Goal: Task Accomplishment & Management: Manage account settings

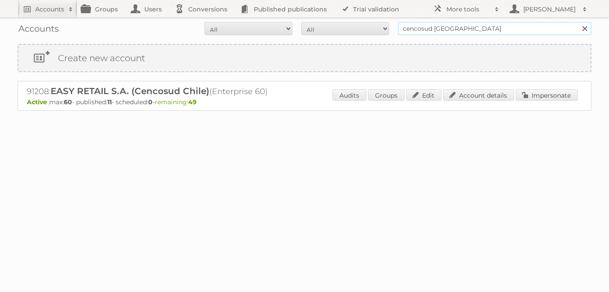
click at [463, 29] on input "cencosud chile" at bounding box center [494, 28] width 193 height 13
type input "danfoss"
click at [578, 22] on input "Search" at bounding box center [584, 28] width 13 height 13
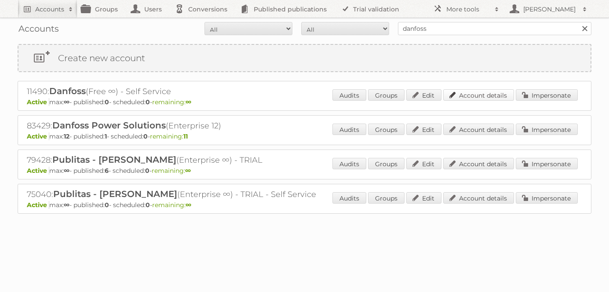
click at [482, 93] on link "Account details" at bounding box center [478, 94] width 71 height 11
click at [489, 131] on link "Account details" at bounding box center [478, 129] width 71 height 11
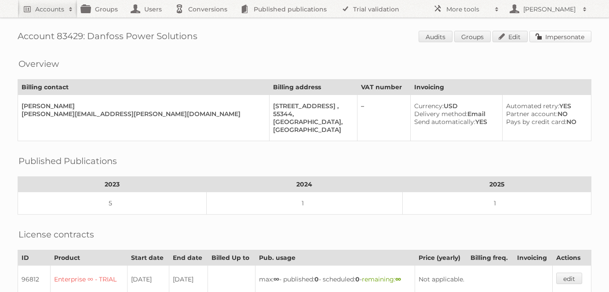
click at [560, 35] on link "Impersonate" at bounding box center [560, 36] width 62 height 11
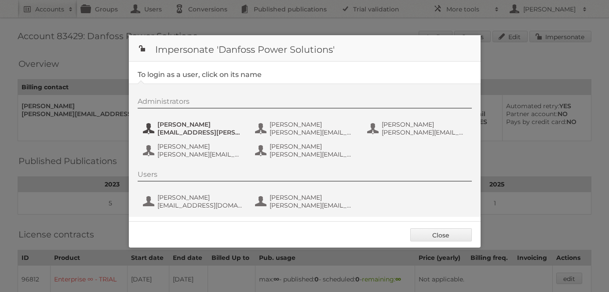
click at [174, 126] on span "Abby Stough" at bounding box center [199, 124] width 85 height 8
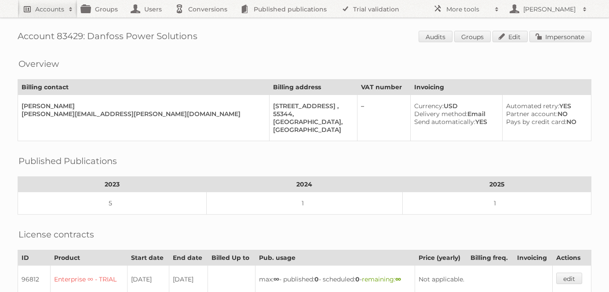
click at [43, 6] on h2 "Accounts" at bounding box center [49, 9] width 29 height 9
type input"] "cencosud [GEOGRAPHIC_DATA]"
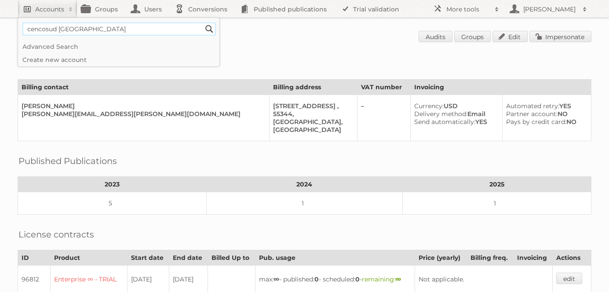
click at [203, 22] on input "Search" at bounding box center [209, 28] width 13 height 13
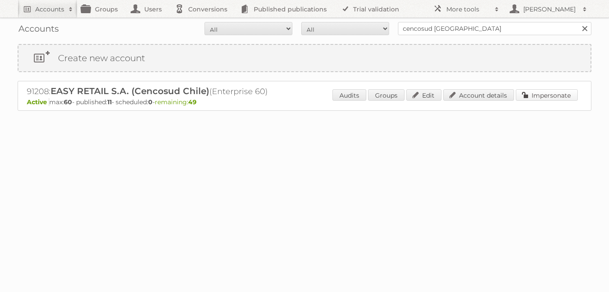
click at [534, 92] on link "Impersonate" at bounding box center [547, 94] width 62 height 11
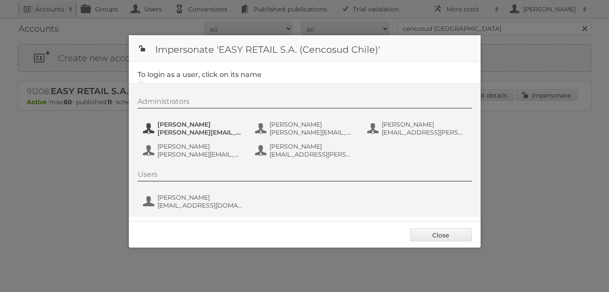
click at [190, 132] on span "[PERSON_NAME][EMAIL_ADDRESS][DOMAIN_NAME]" at bounding box center [199, 132] width 85 height 8
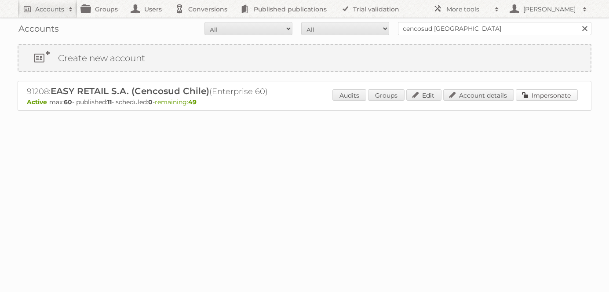
click at [536, 93] on link "Impersonate" at bounding box center [547, 94] width 62 height 11
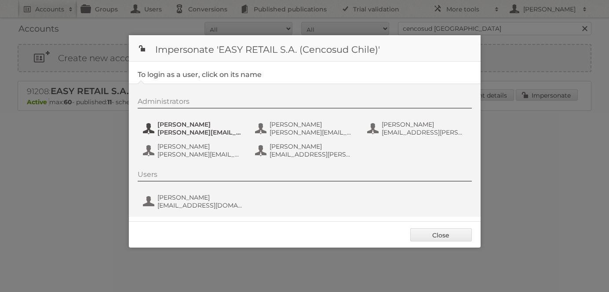
click at [181, 127] on span "[PERSON_NAME]" at bounding box center [199, 124] width 85 height 8
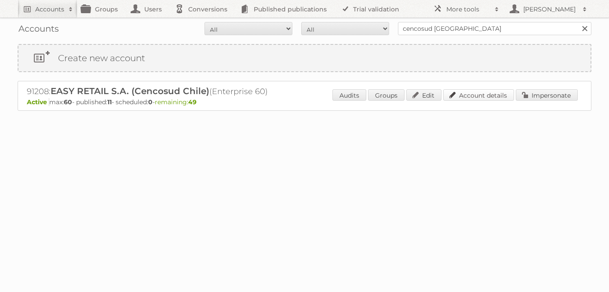
click at [493, 94] on link "Account details" at bounding box center [478, 94] width 71 height 11
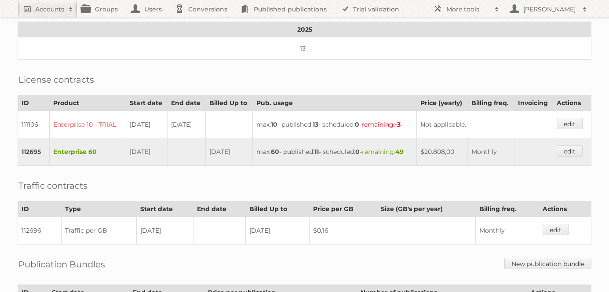
scroll to position [221, 0]
